Goal: Transaction & Acquisition: Purchase product/service

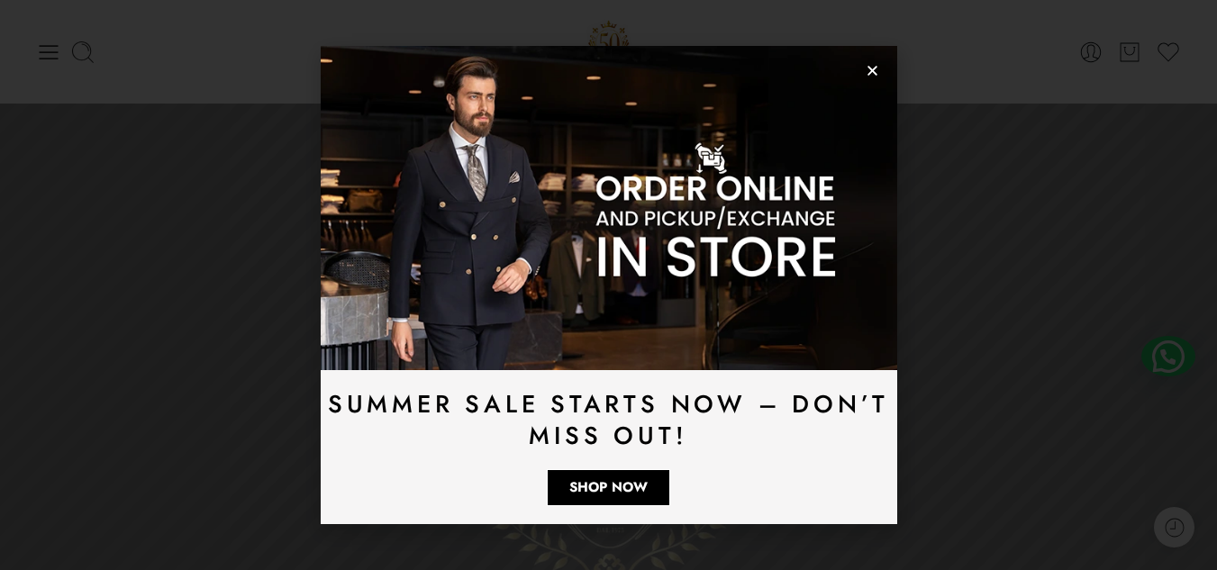
click at [870, 69] on icon "Close" at bounding box center [873, 71] width 14 height 14
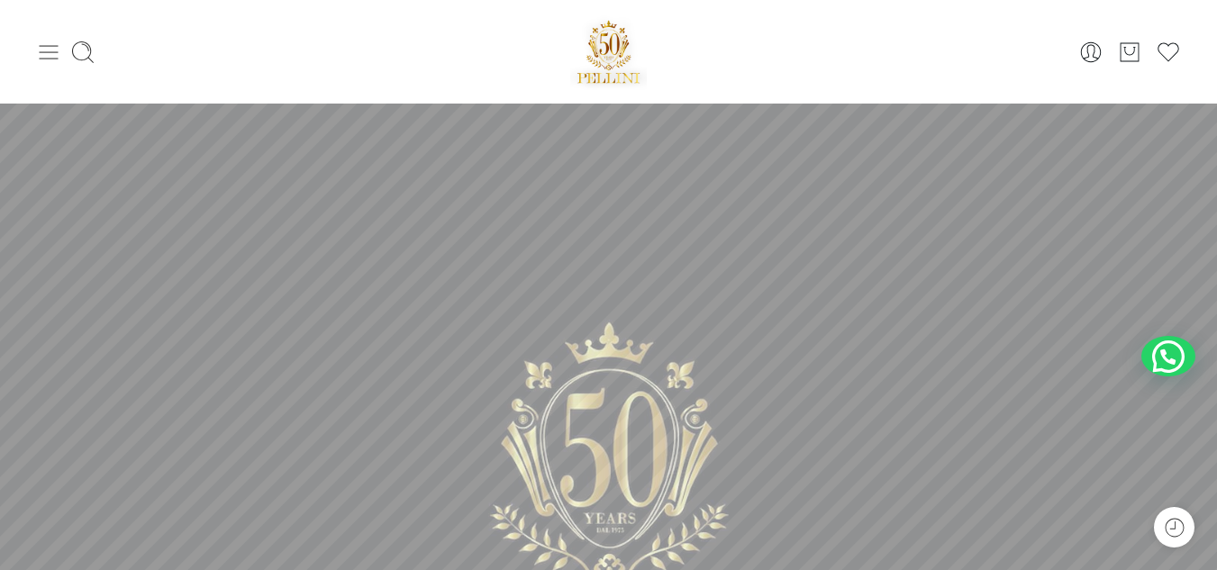
click at [58, 52] on icon at bounding box center [49, 52] width 19 height 14
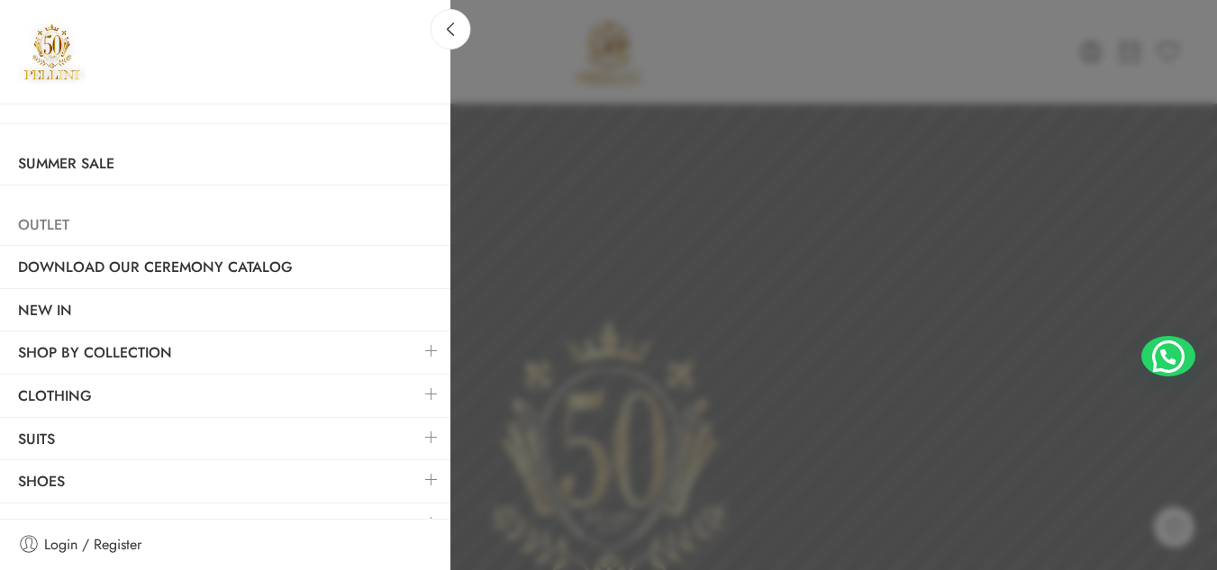
scroll to position [27, 0]
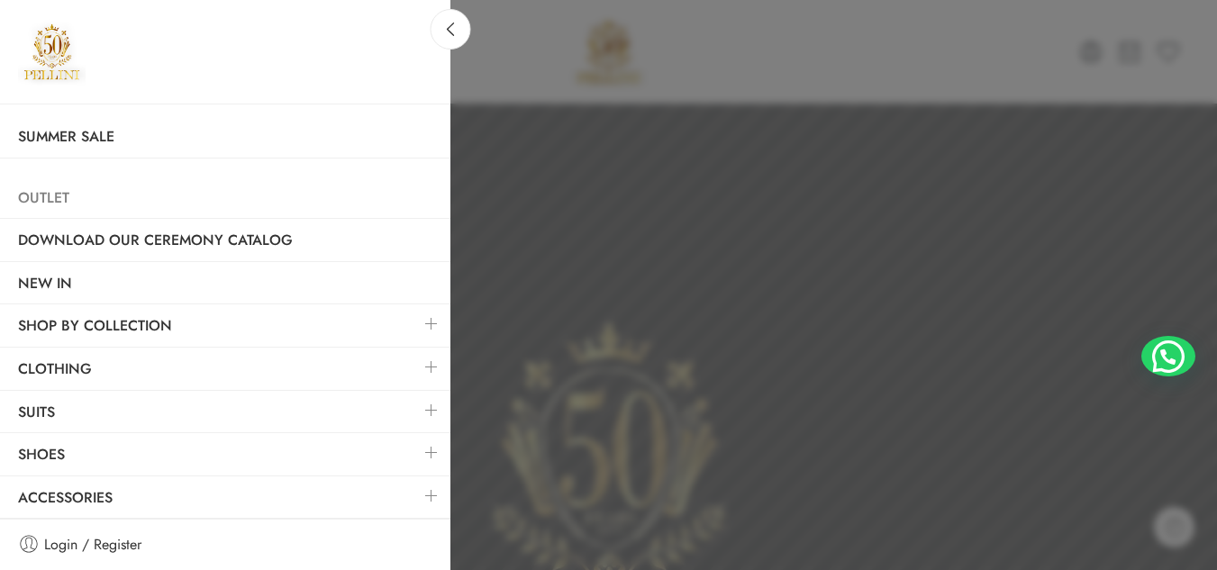
click at [54, 190] on link "Outlet" at bounding box center [225, 198] width 451 height 41
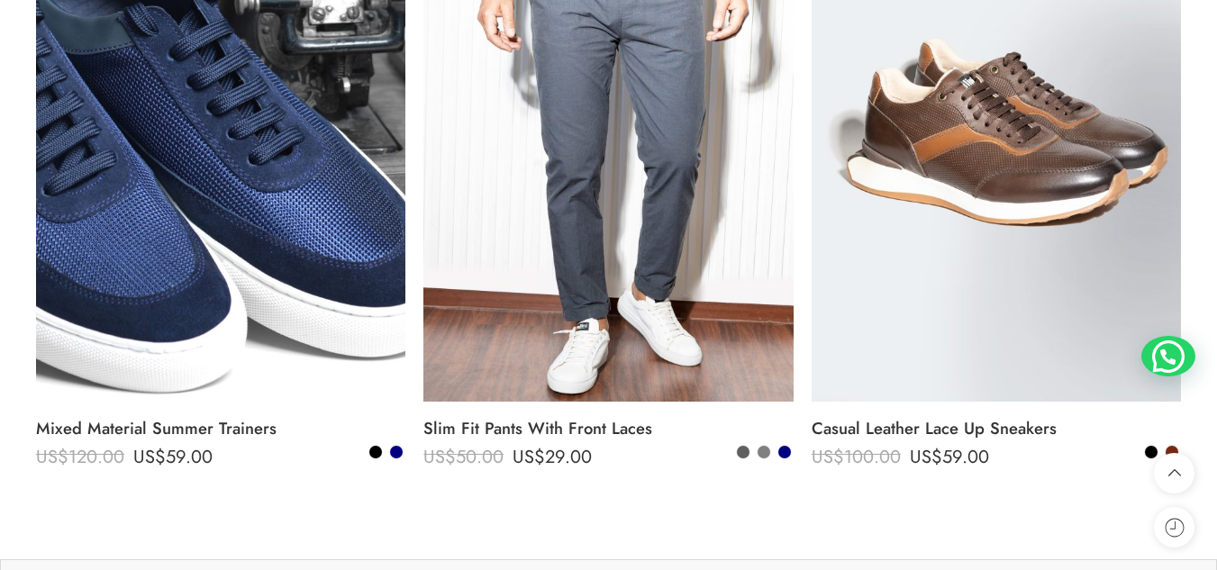
scroll to position [2186, 0]
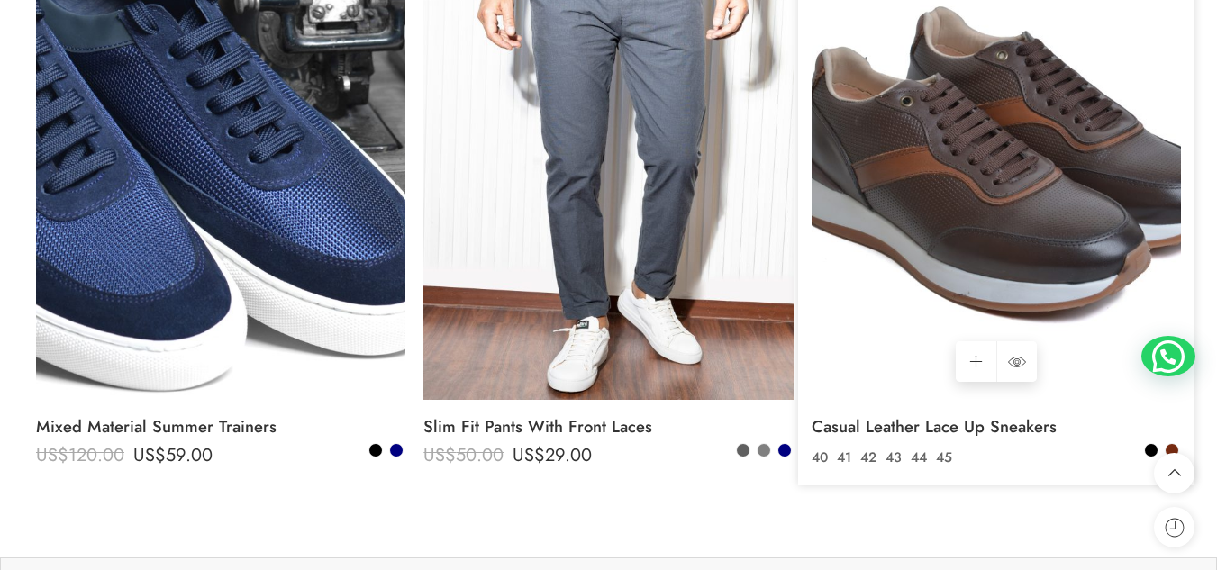
click at [988, 131] on img at bounding box center [996, 153] width 369 height 493
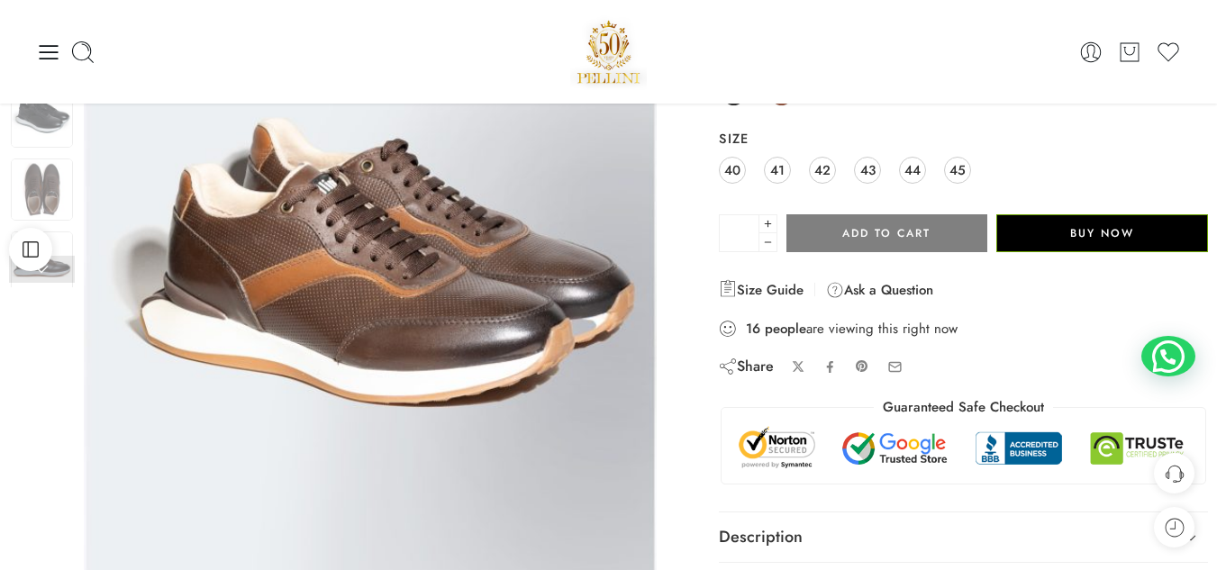
scroll to position [211, 0]
